Goal: Task Accomplishment & Management: Manage account settings

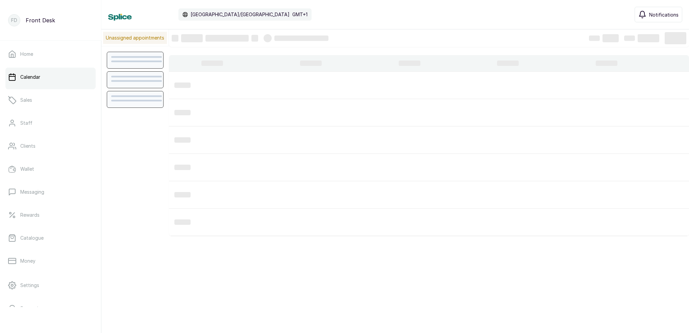
scroll to position [227, 0]
click at [650, 15] on span "Notifications" at bounding box center [663, 16] width 29 height 7
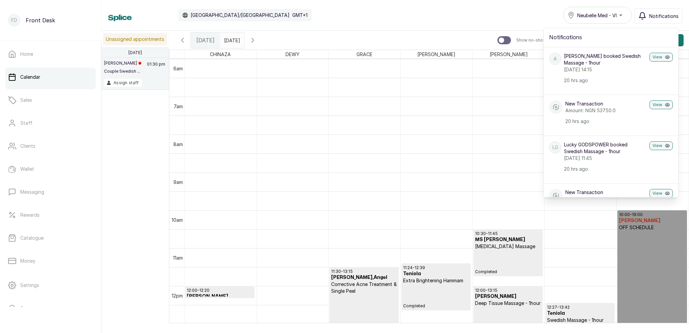
scroll to position [0, 0]
click at [657, 20] on button "Notifications" at bounding box center [658, 16] width 48 height 16
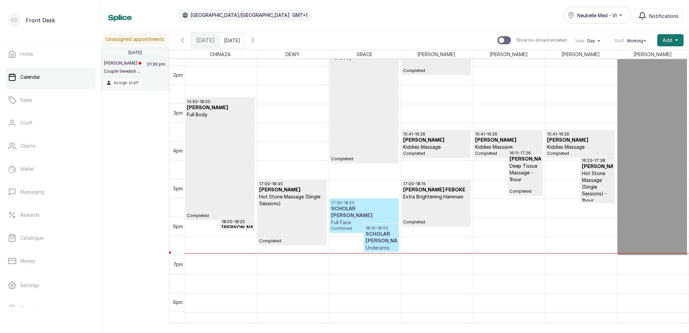
scroll to position [524, 0]
click at [384, 204] on p "17:30 - 18:25" at bounding box center [364, 201] width 66 height 5
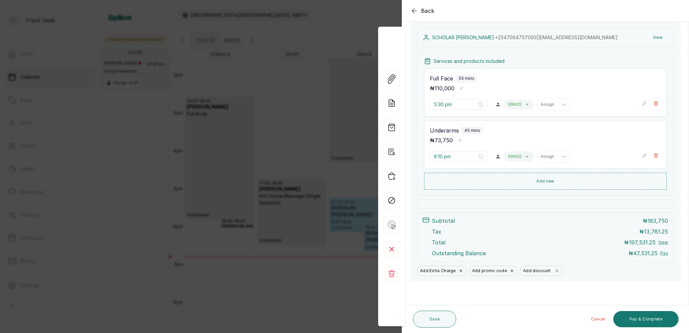
scroll to position [98, 0]
click at [342, 59] on div "Back Appointment Details Edit appointment 🚶 Walk-in (booked by Front Desk) Make…" at bounding box center [344, 166] width 689 height 333
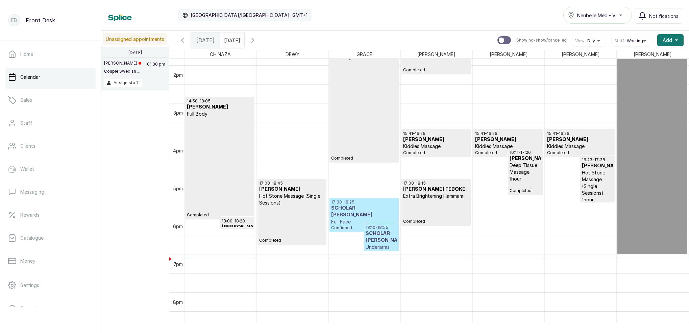
click at [224, 113] on p "Full Body" at bounding box center [220, 113] width 66 height 7
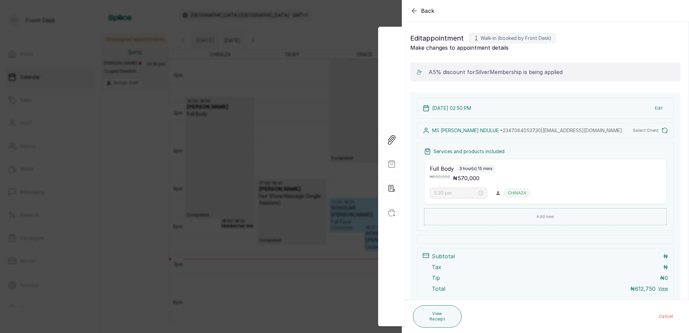
type input "2:50 pm"
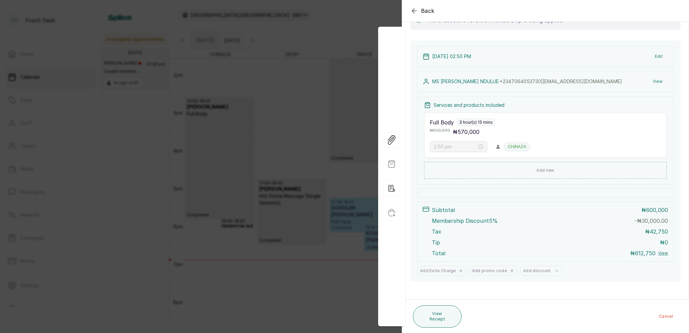
scroll to position [79, 0]
click at [314, 71] on div "Back Appointment Details Edit appointment 🚶 Walk-in (booked by Front Desk) Make…" at bounding box center [344, 166] width 689 height 333
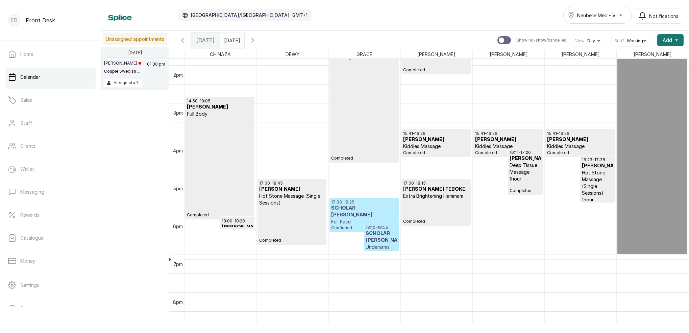
click at [242, 219] on p "18:00 - 18:20" at bounding box center [237, 220] width 31 height 5
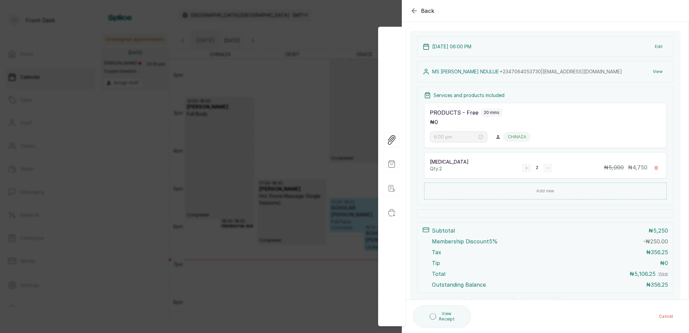
scroll to position [70, 0]
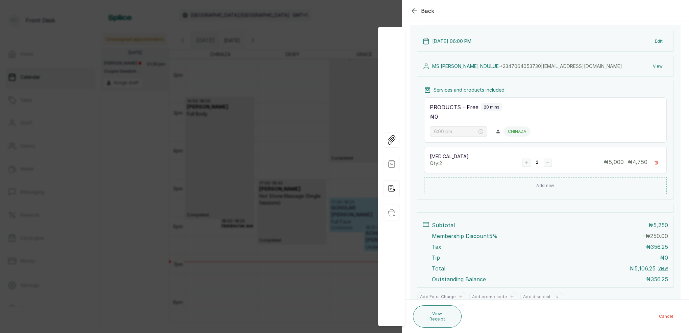
click at [319, 118] on div "Back Appointment Details Edit appointment 🚶 Walk-in (booked by Front Desk) Make…" at bounding box center [344, 166] width 689 height 333
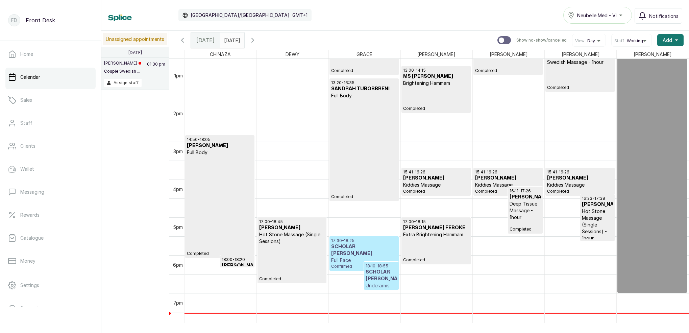
scroll to position [501, 0]
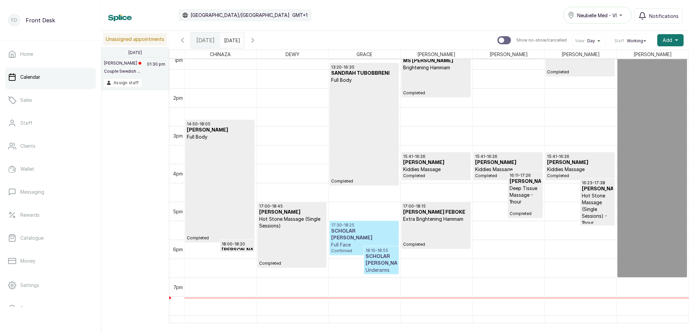
click at [394, 226] on p "17:30 - 18:25" at bounding box center [364, 224] width 66 height 5
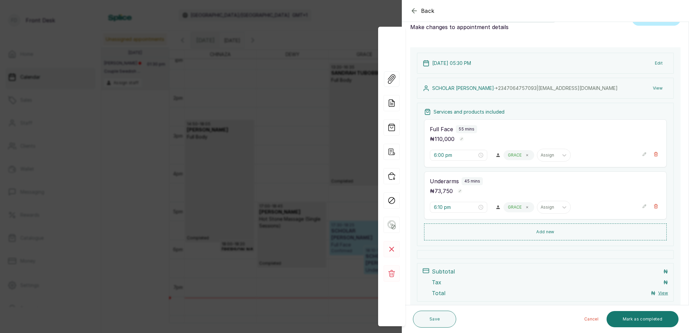
type input "5:30 pm"
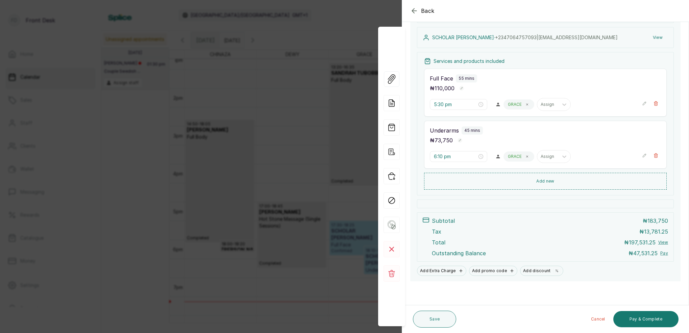
scroll to position [98, 0]
click at [653, 323] on button "Pay & Complete" at bounding box center [645, 319] width 65 height 16
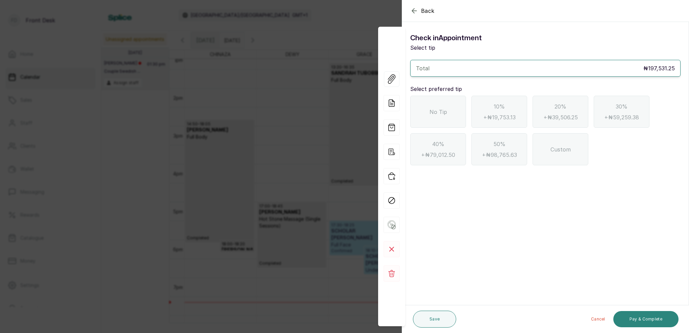
scroll to position [0, 0]
click at [425, 10] on span "Back" at bounding box center [428, 11] width 14 height 8
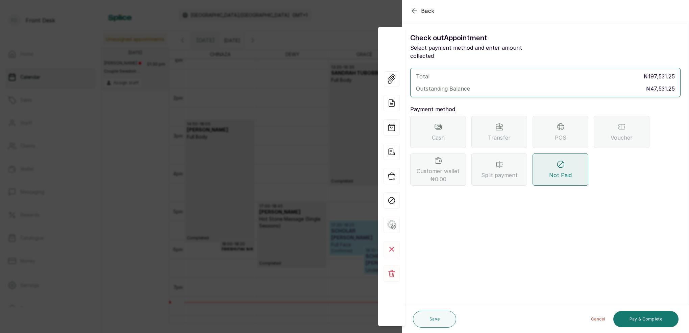
click at [496, 133] on span "Transfer" at bounding box center [499, 137] width 23 height 8
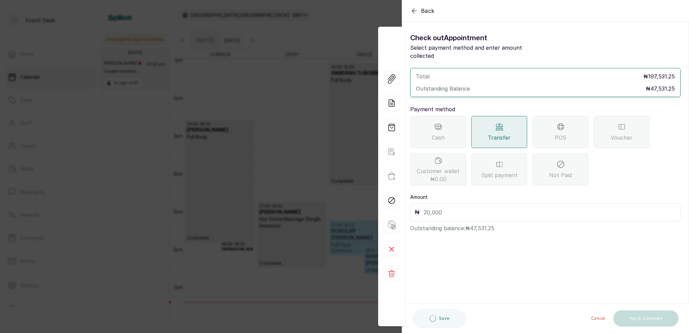
click at [473, 207] on input "text" at bounding box center [550, 211] width 252 height 9
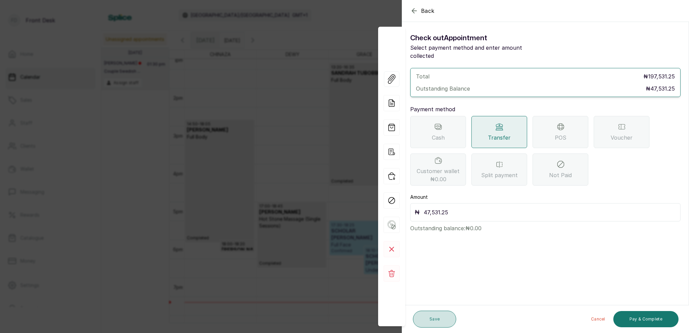
type input "47,531.25"
click at [441, 321] on button "Save" at bounding box center [434, 318] width 43 height 17
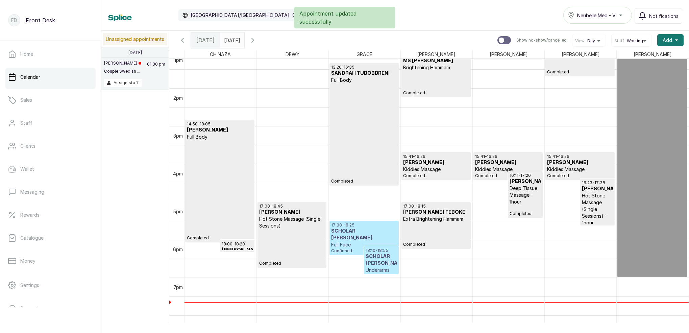
click at [377, 254] on h3 "SCHOLAR [PERSON_NAME]" at bounding box center [381, 260] width 31 height 14
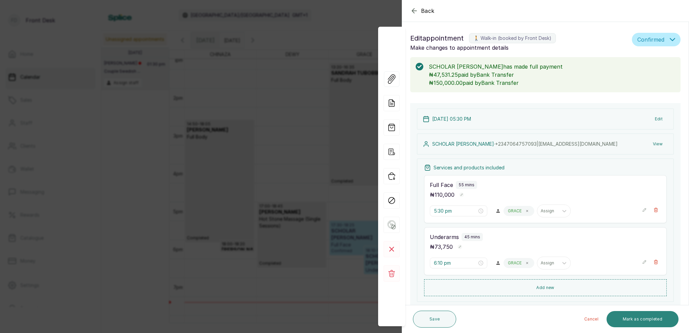
drag, startPoint x: 649, startPoint y: 317, endPoint x: 649, endPoint y: 311, distance: 6.5
click at [650, 317] on button "Mark as completed" at bounding box center [642, 319] width 72 height 16
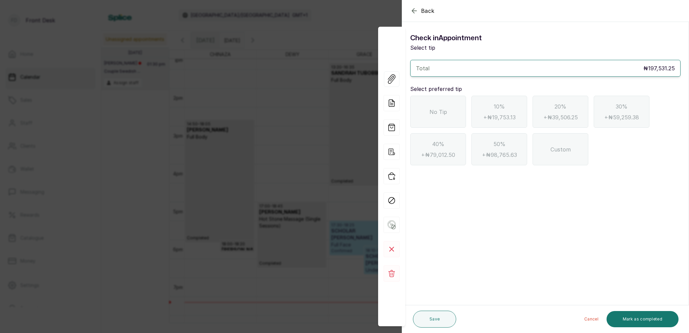
click at [435, 101] on div "No Tip" at bounding box center [438, 112] width 56 height 32
click at [632, 313] on button "Mark as completed" at bounding box center [642, 319] width 72 height 16
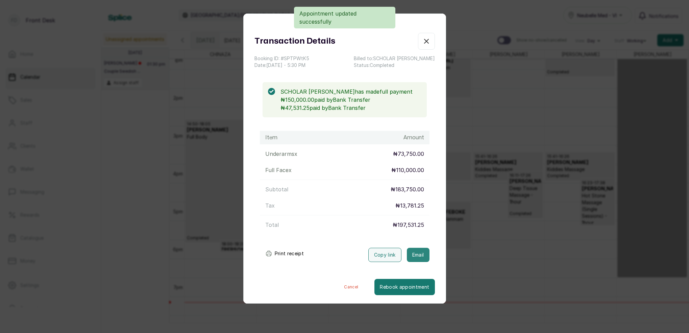
click at [407, 252] on button "Email" at bounding box center [418, 255] width 23 height 14
click at [429, 40] on icon "button" at bounding box center [426, 41] width 8 height 8
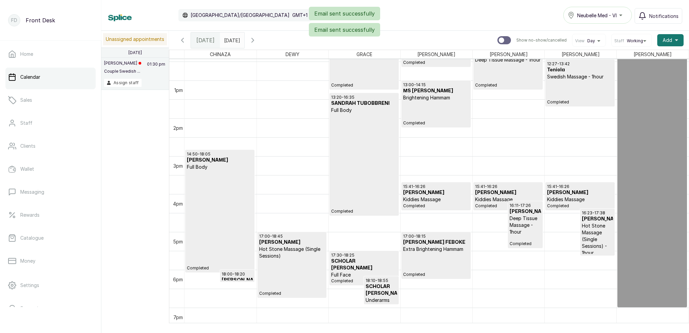
scroll to position [476, 0]
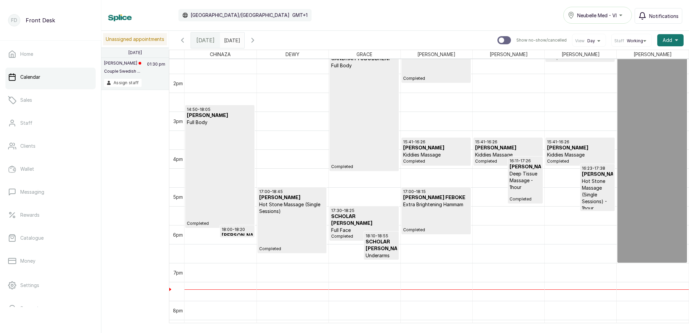
click at [669, 15] on span "Notifications" at bounding box center [663, 16] width 29 height 7
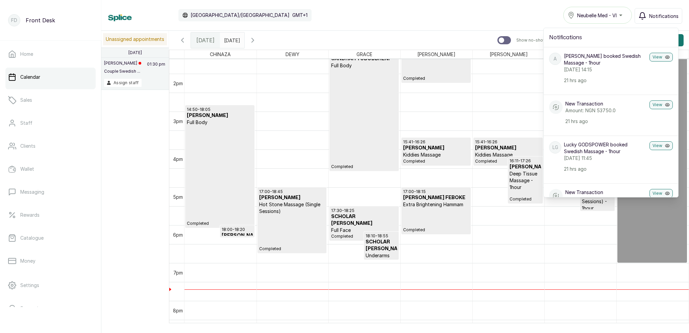
scroll to position [0, 0]
click at [659, 13] on span "Notifications" at bounding box center [663, 16] width 29 height 7
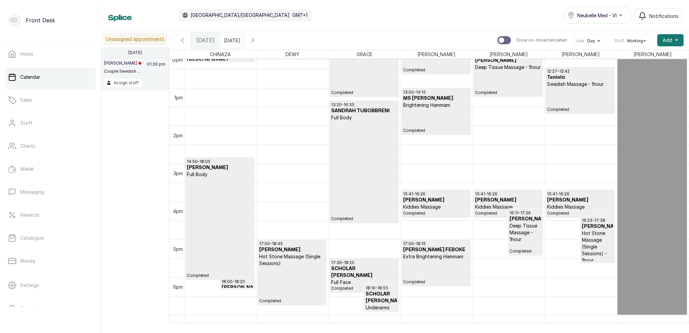
scroll to position [464, 0]
